Goal: Browse casually

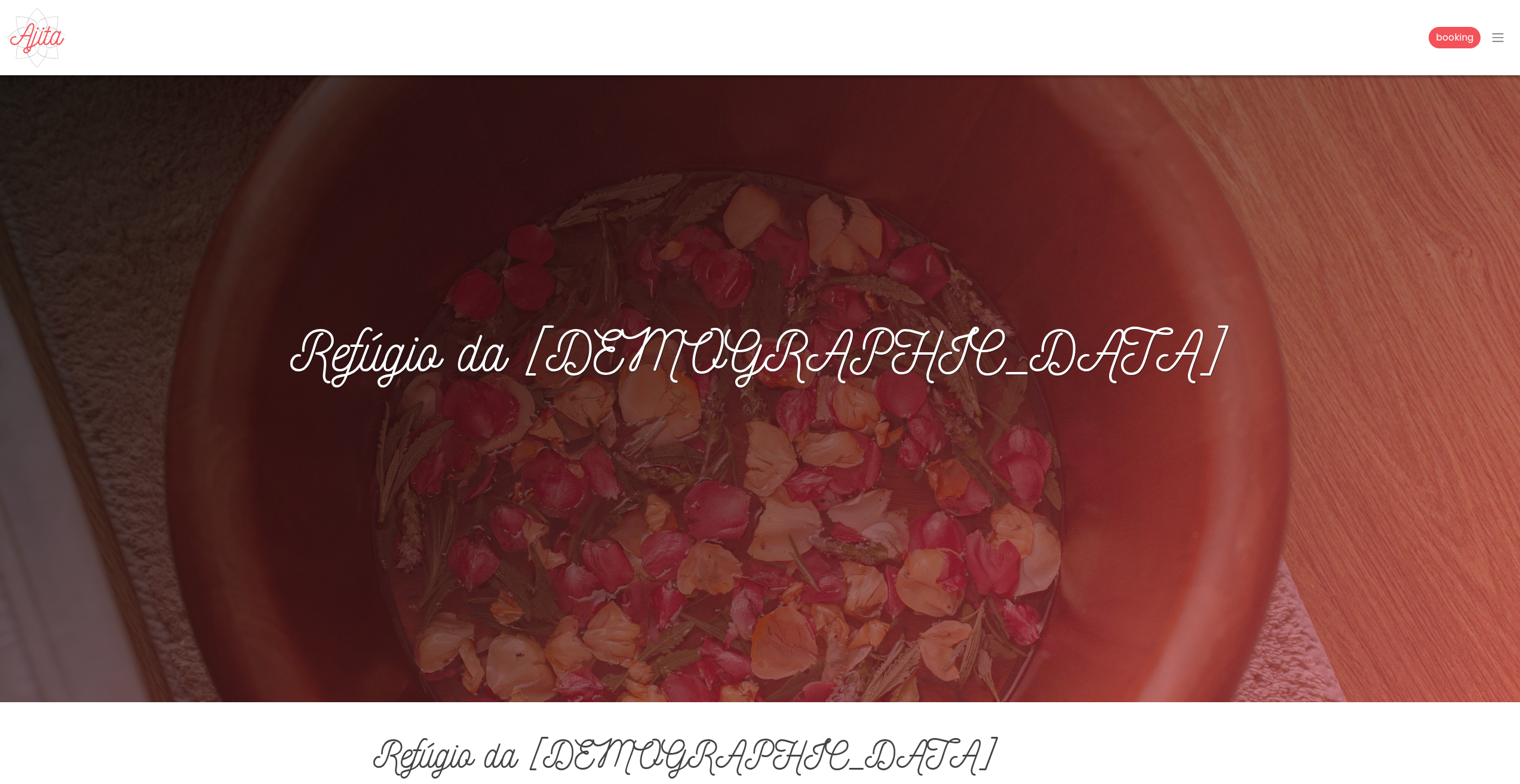
scroll to position [597, 0]
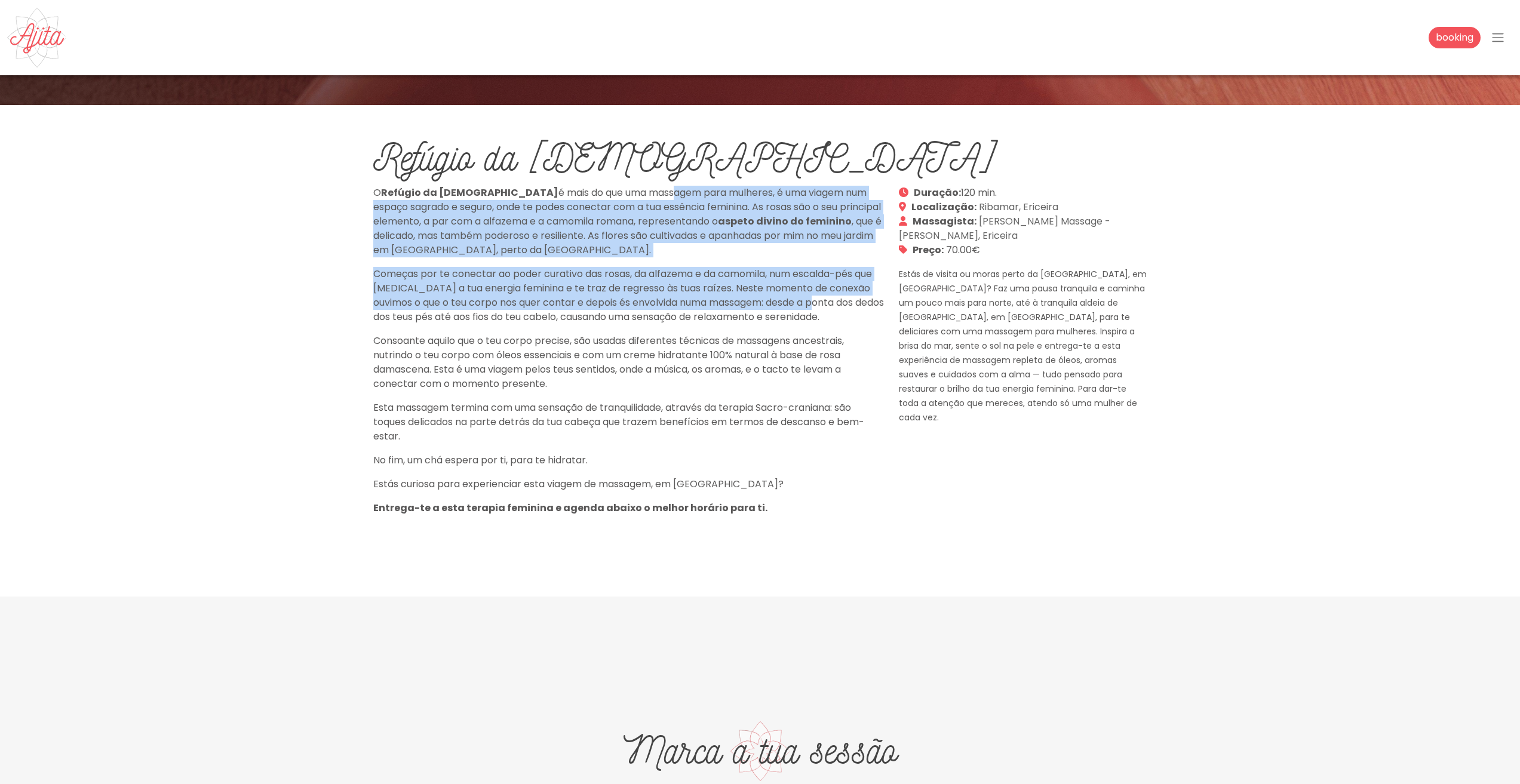
drag, startPoint x: 587, startPoint y: 187, endPoint x: 875, endPoint y: 302, distance: 310.1
click at [875, 302] on div "O Refúgio da Deusa é mais do que uma massagem para mulheres, é uma viagem num e…" at bounding box center [628, 355] width 526 height 339
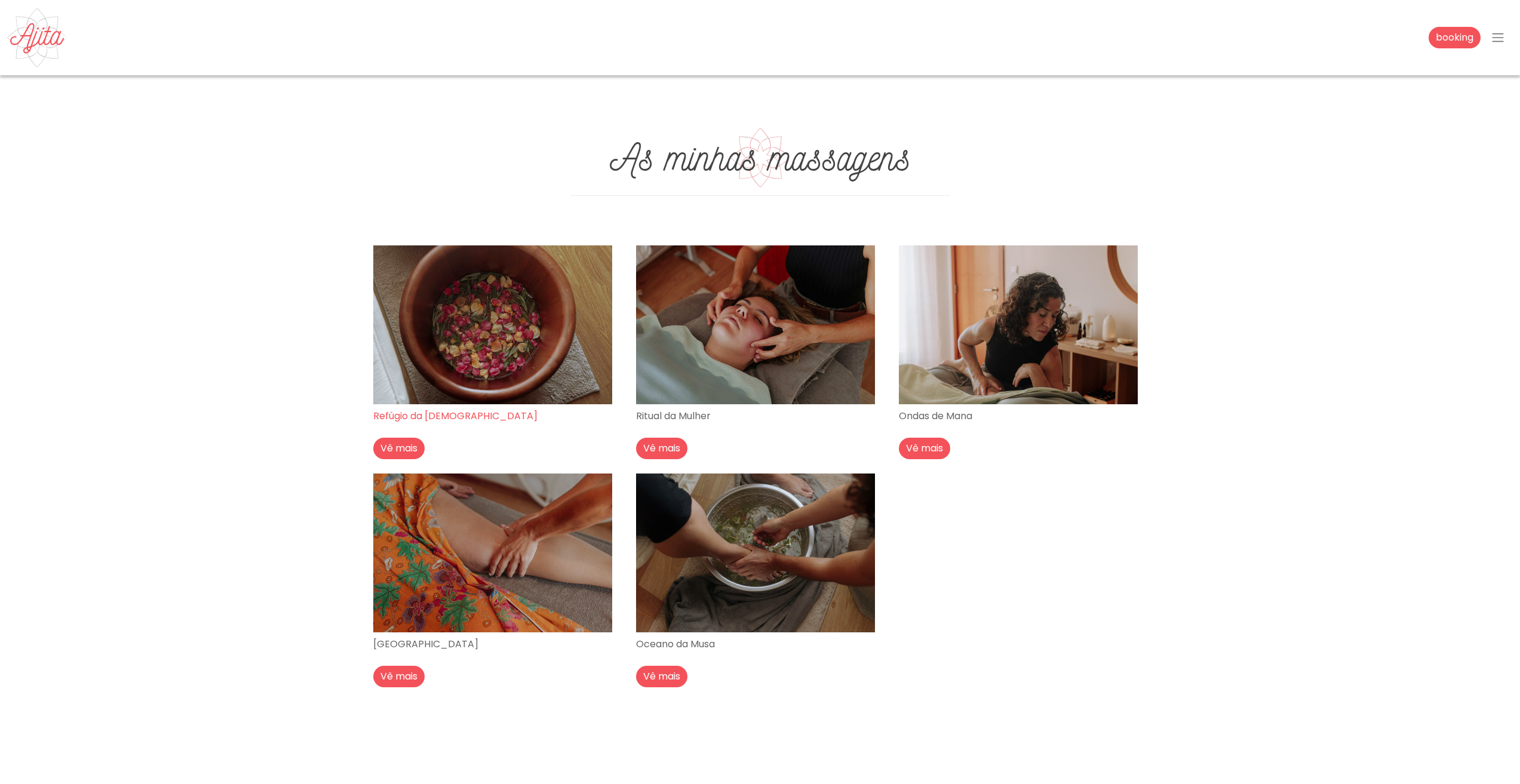
click at [488, 314] on img at bounding box center [493, 325] width 239 height 159
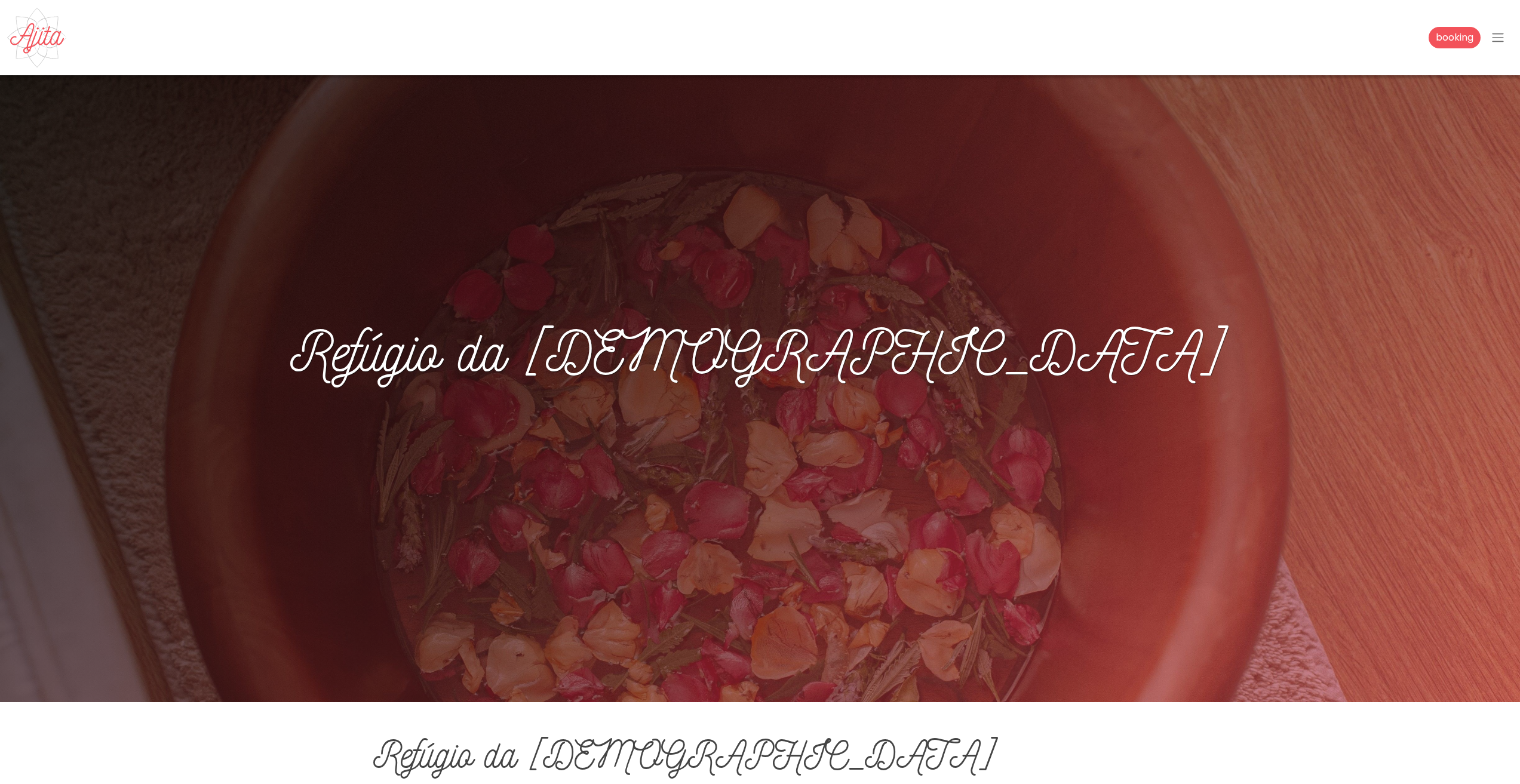
click at [40, 40] on img at bounding box center [37, 37] width 60 height 60
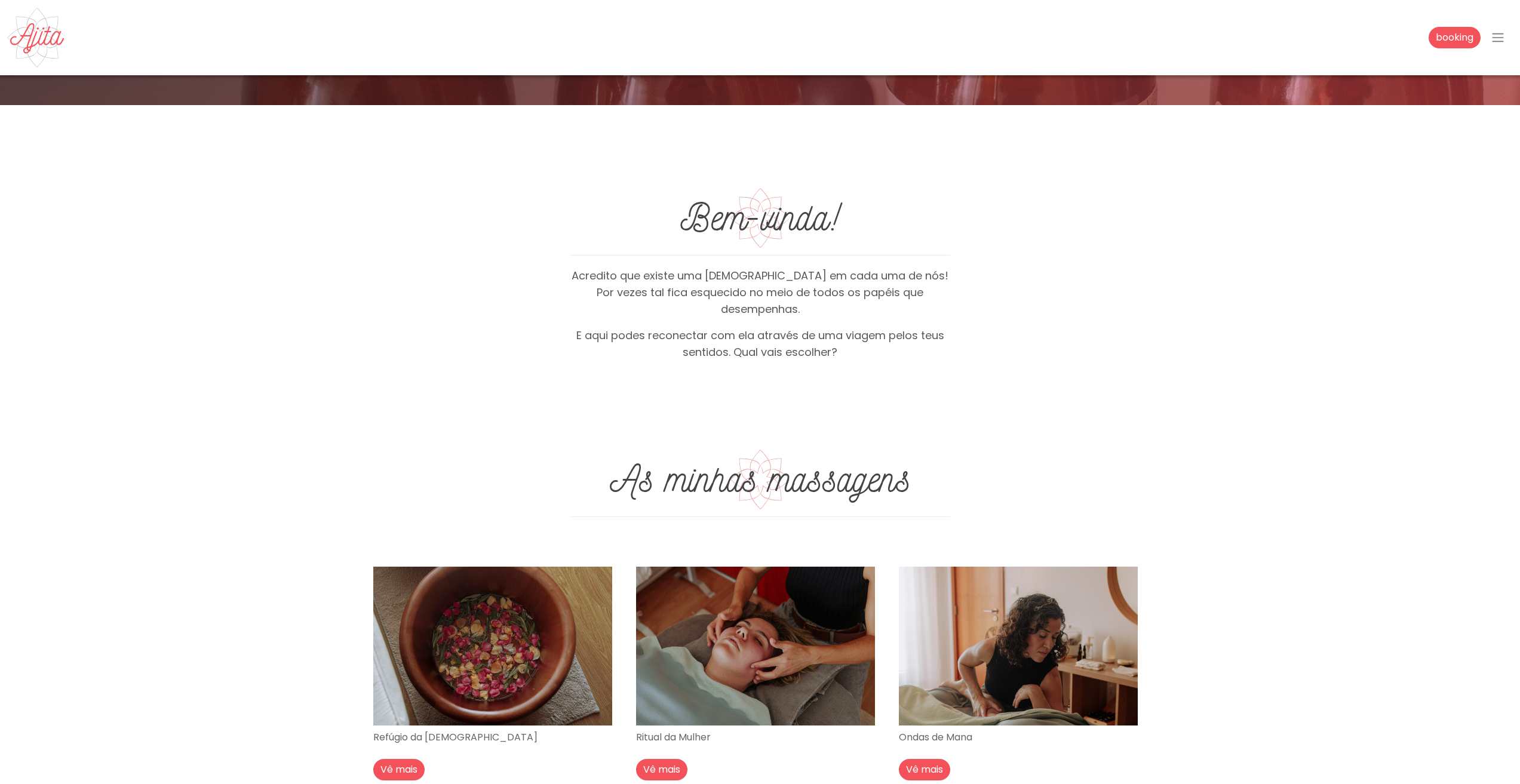
scroll to position [955, 0]
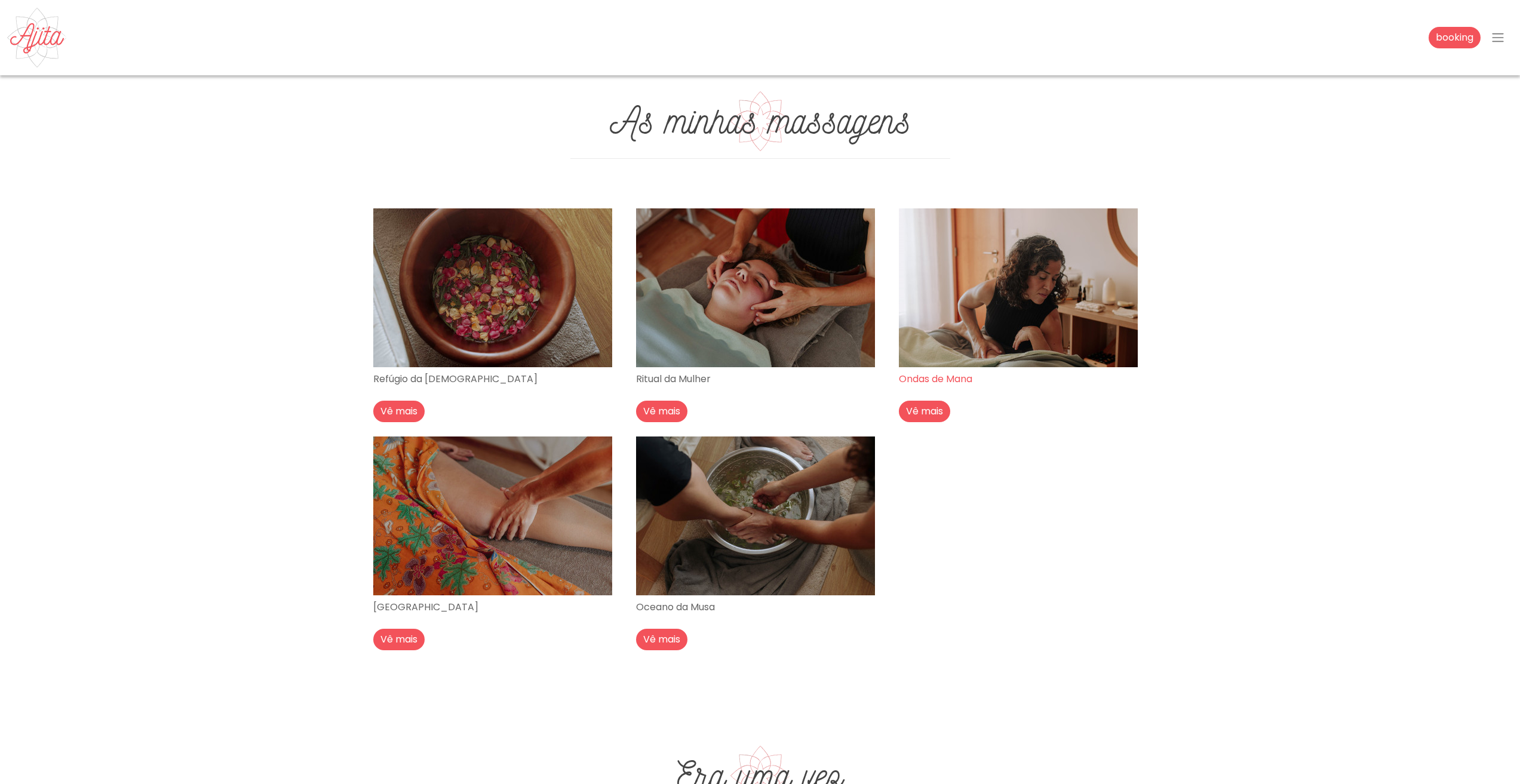
click at [1054, 301] on img at bounding box center [1019, 288] width 239 height 159
